Goal: Task Accomplishment & Management: Manage account settings

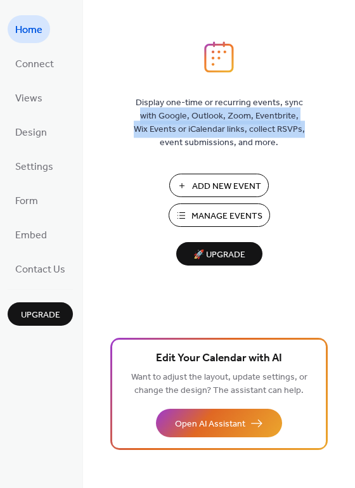
drag, startPoint x: 350, startPoint y: 105, endPoint x: 353, endPoint y: 132, distance: 26.7
click at [353, 132] on div "Display one-time or recurring events, sync with Google, Outlook, Zoom, Eventbri…" at bounding box center [219, 264] width 272 height 446
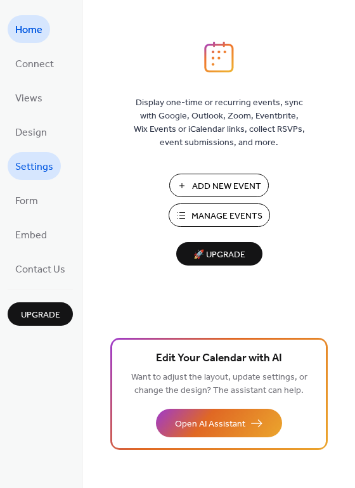
click at [43, 172] on span "Settings" at bounding box center [34, 167] width 38 height 20
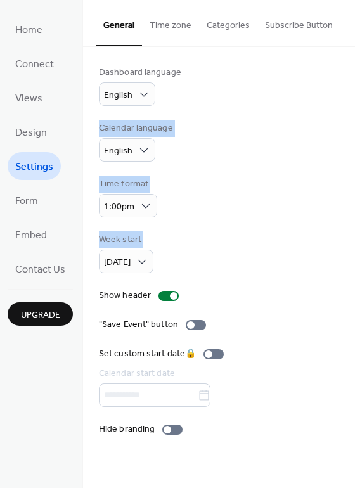
drag, startPoint x: 350, startPoint y: 106, endPoint x: 362, endPoint y: 257, distance: 151.2
click at [354, 257] on html "Home Connect Views Design Settings Form Embed Contact Us Upgrade Settings Upgra…" at bounding box center [177, 244] width 355 height 488
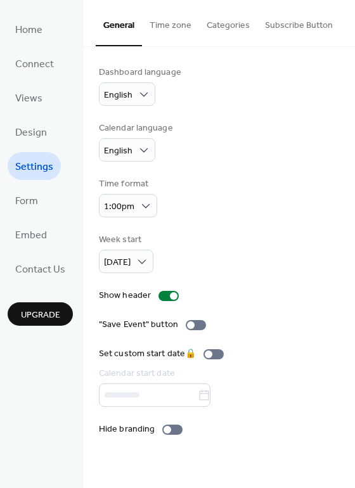
click at [351, 322] on div "Dashboard language English Calendar language English Time format 1:00pm Week st…" at bounding box center [219, 251] width 272 height 408
click at [37, 96] on span "Views" at bounding box center [28, 99] width 27 height 20
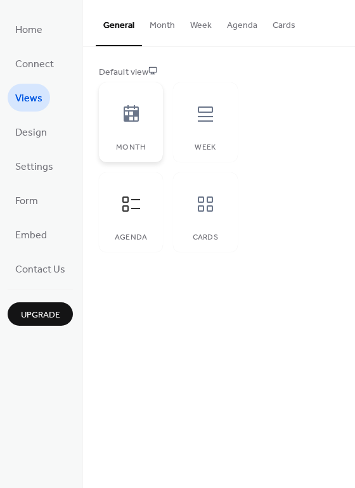
click at [126, 117] on icon at bounding box center [130, 113] width 15 height 16
